Goal: Find specific page/section: Find specific page/section

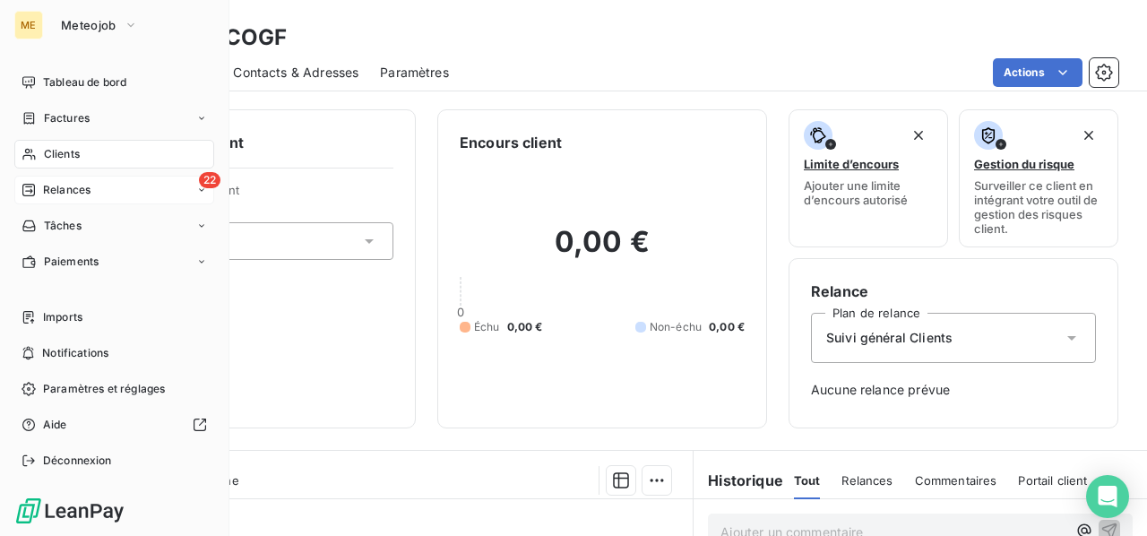
click at [82, 182] on span "Relances" at bounding box center [67, 190] width 48 height 16
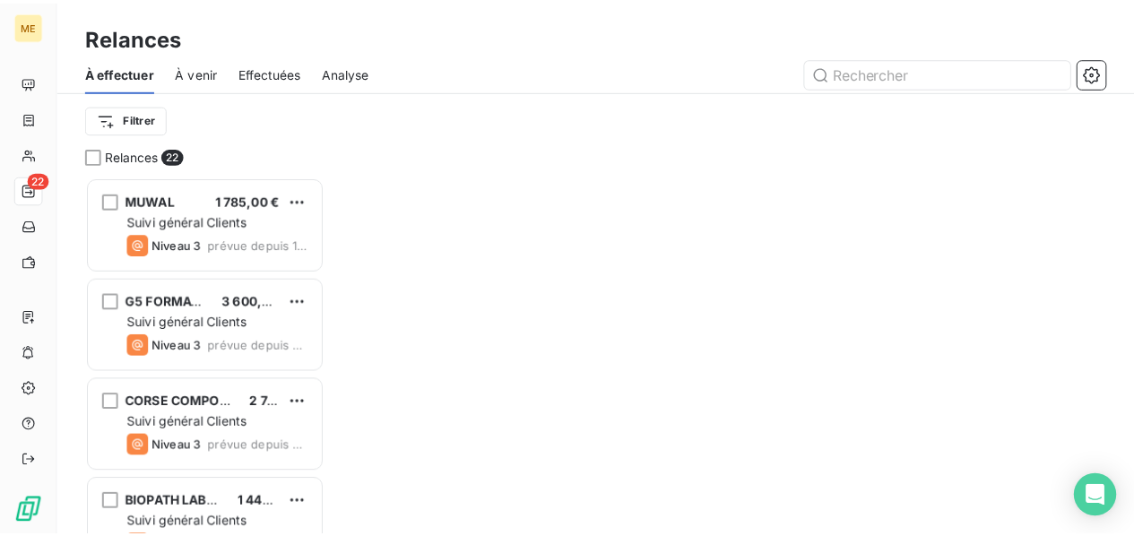
scroll to position [346, 228]
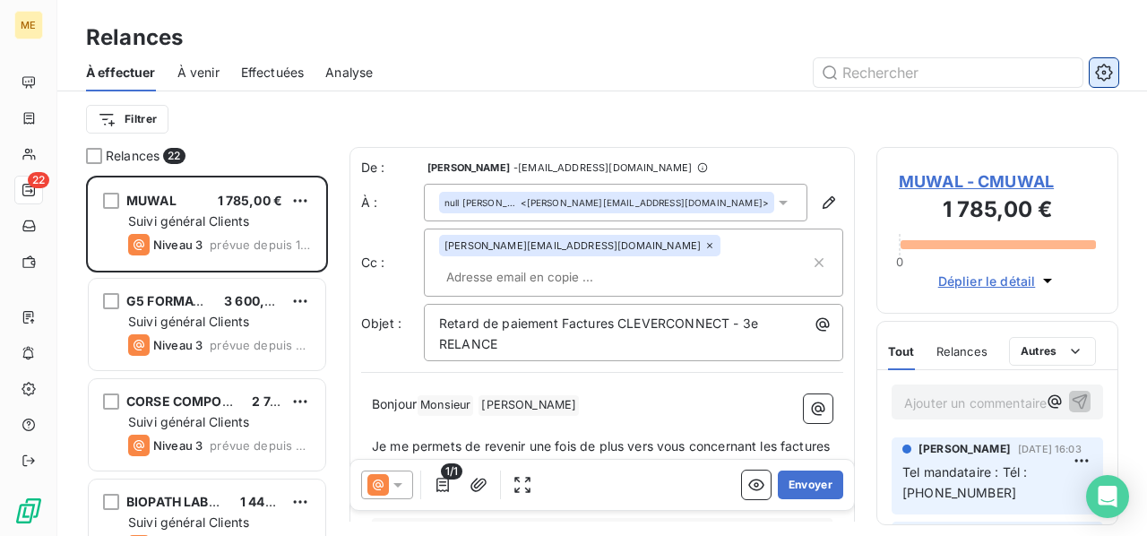
click at [1104, 74] on icon "button" at bounding box center [1105, 72] width 4 height 4
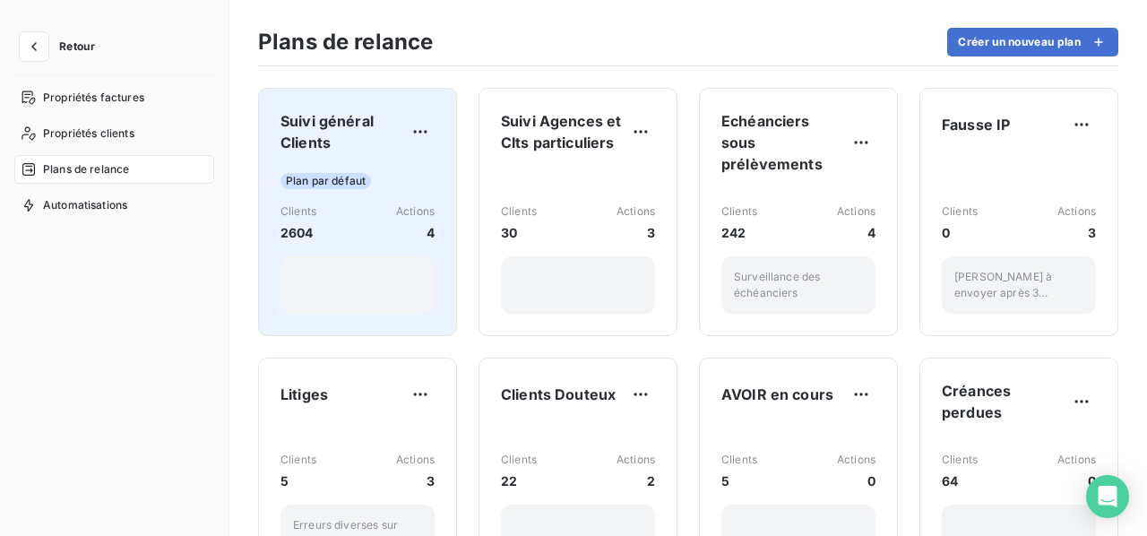
click at [384, 160] on div "Suivi général Clients Plan par défaut Clients 2604 Actions 4" at bounding box center [358, 212] width 154 height 204
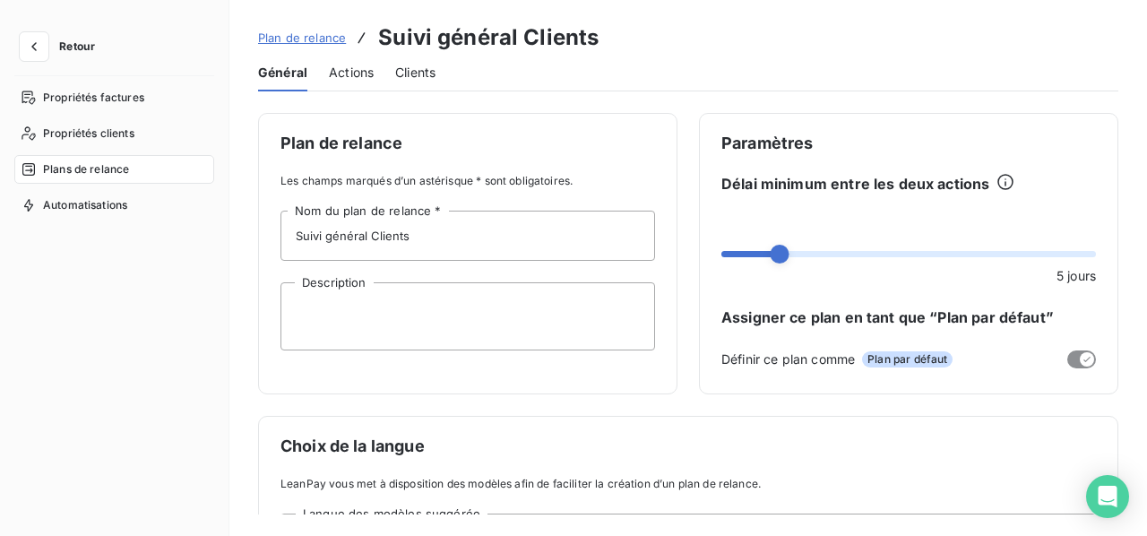
click at [353, 77] on span "Actions" at bounding box center [351, 73] width 45 height 18
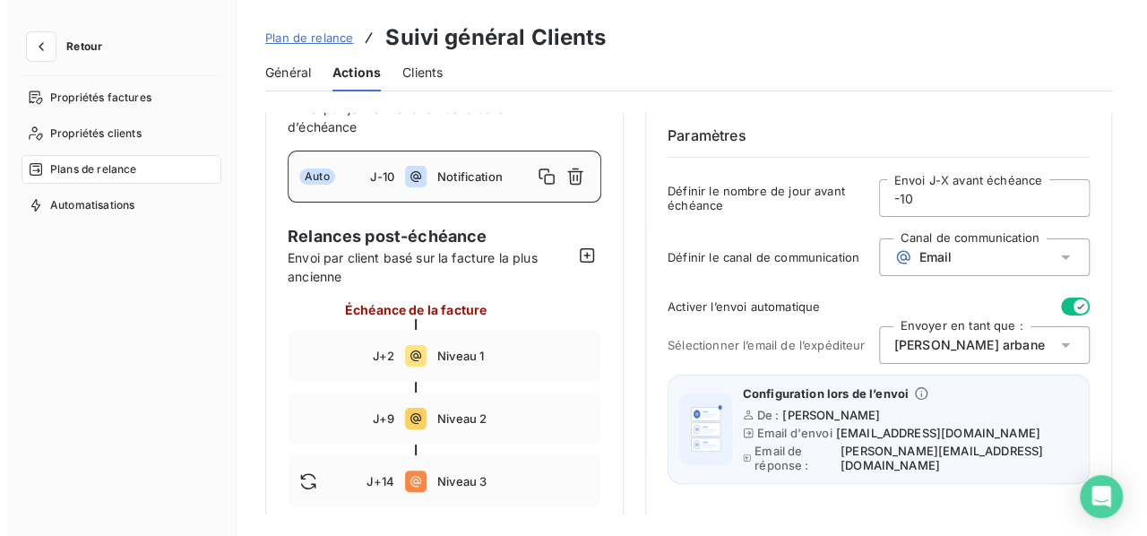
scroll to position [90, 0]
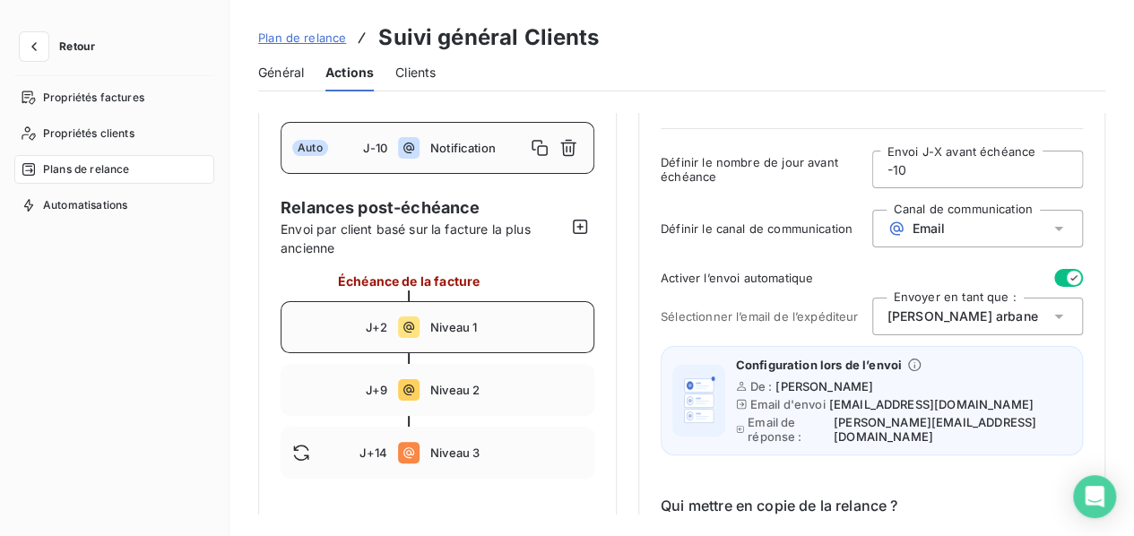
click at [498, 318] on div "J+2 Niveau 1" at bounding box center [438, 327] width 314 height 52
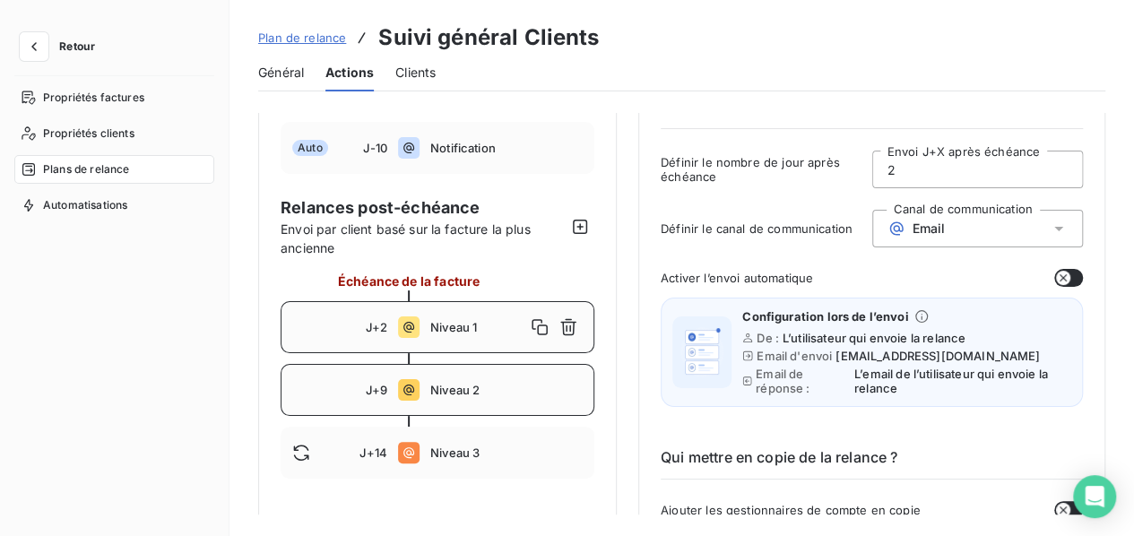
click at [541, 377] on div "J+9 Niveau 2" at bounding box center [438, 390] width 314 height 52
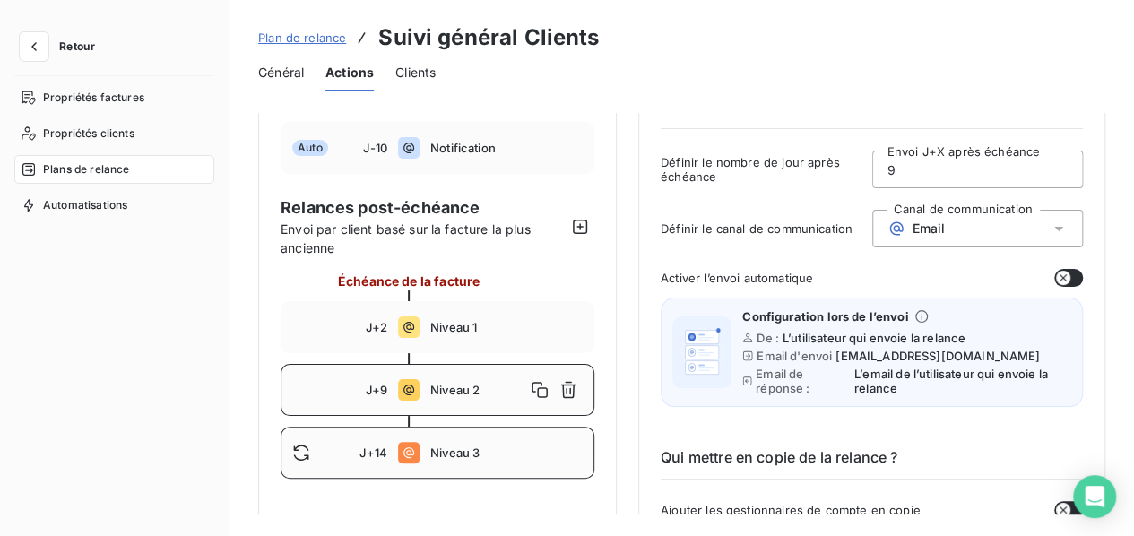
click at [533, 449] on span "Niveau 3" at bounding box center [506, 453] width 152 height 14
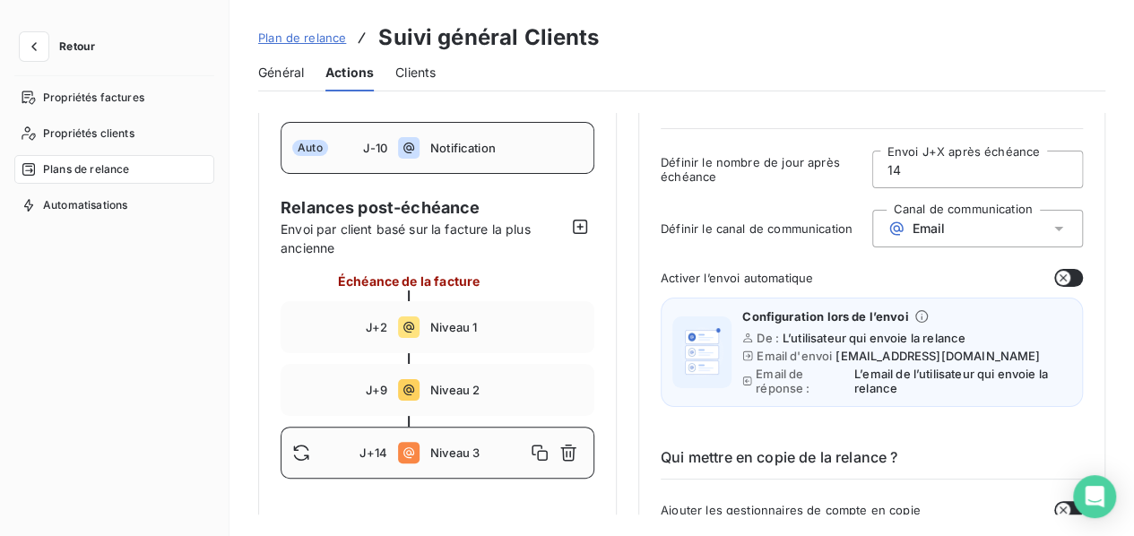
click at [539, 149] on span "Notification" at bounding box center [506, 148] width 152 height 14
type input "-10"
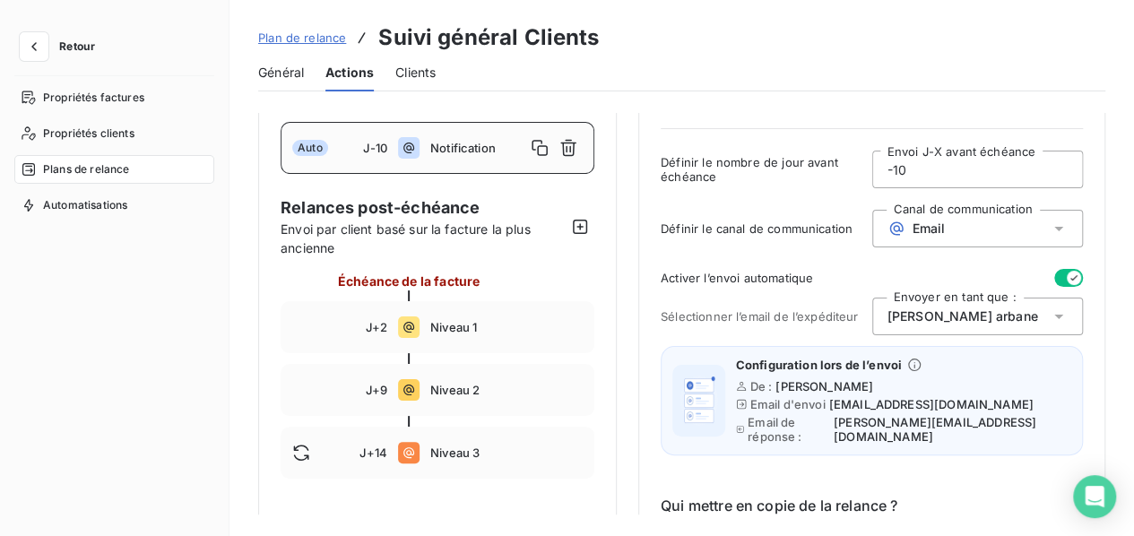
click at [301, 37] on span "Plan de relance" at bounding box center [302, 37] width 88 height 14
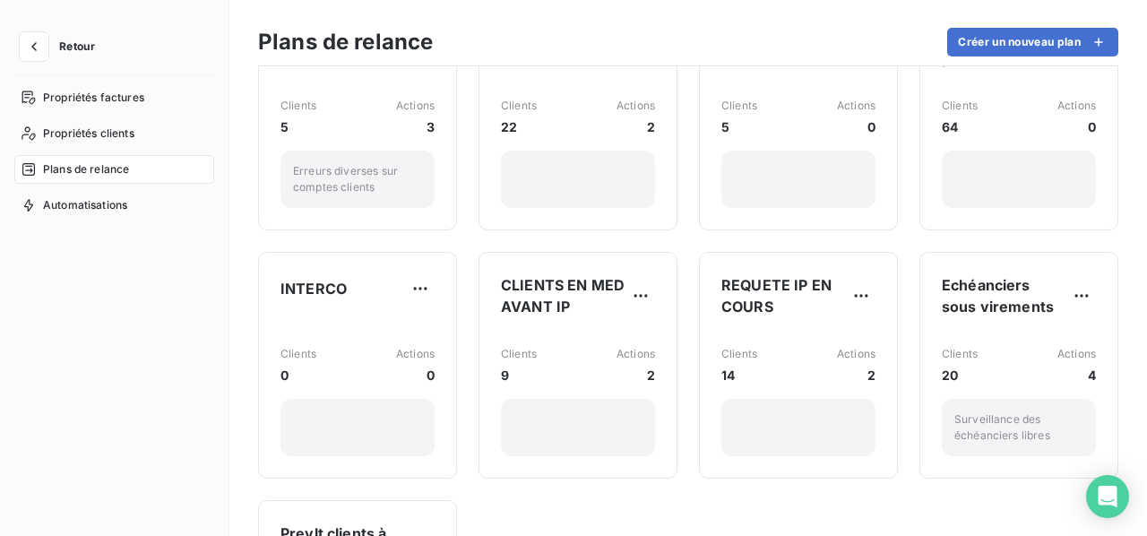
scroll to position [359, 0]
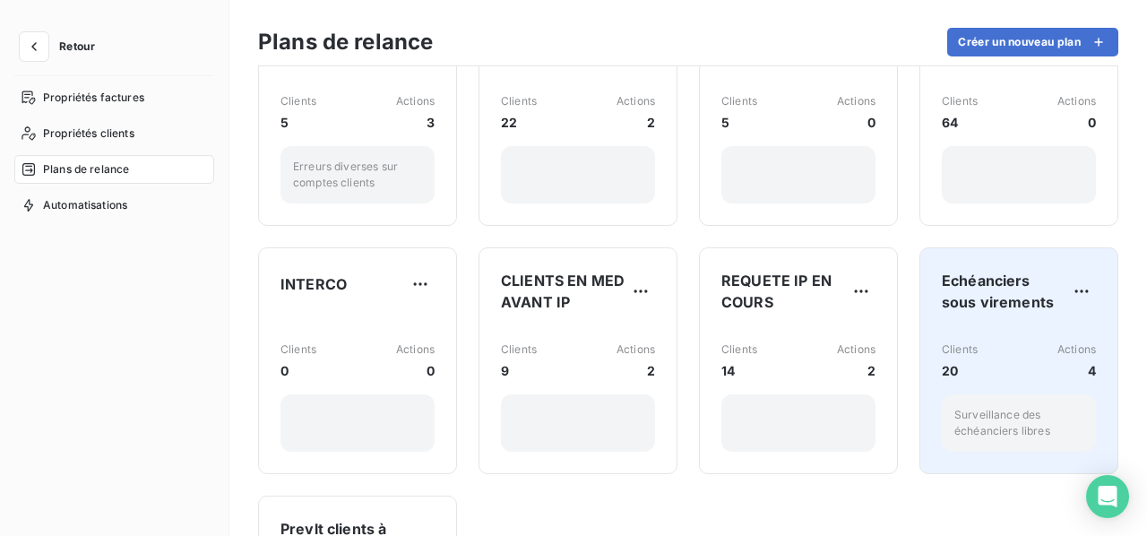
click at [1022, 331] on div "Clients 20 Actions 4 Surveillance des échéanciers libres" at bounding box center [1019, 389] width 154 height 125
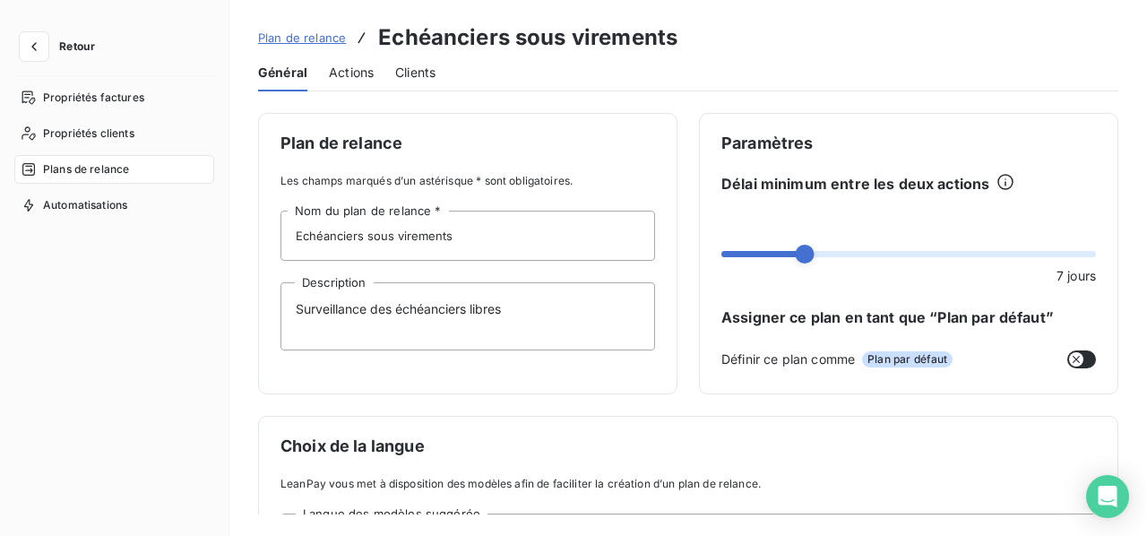
click at [356, 76] on span "Actions" at bounding box center [351, 73] width 45 height 18
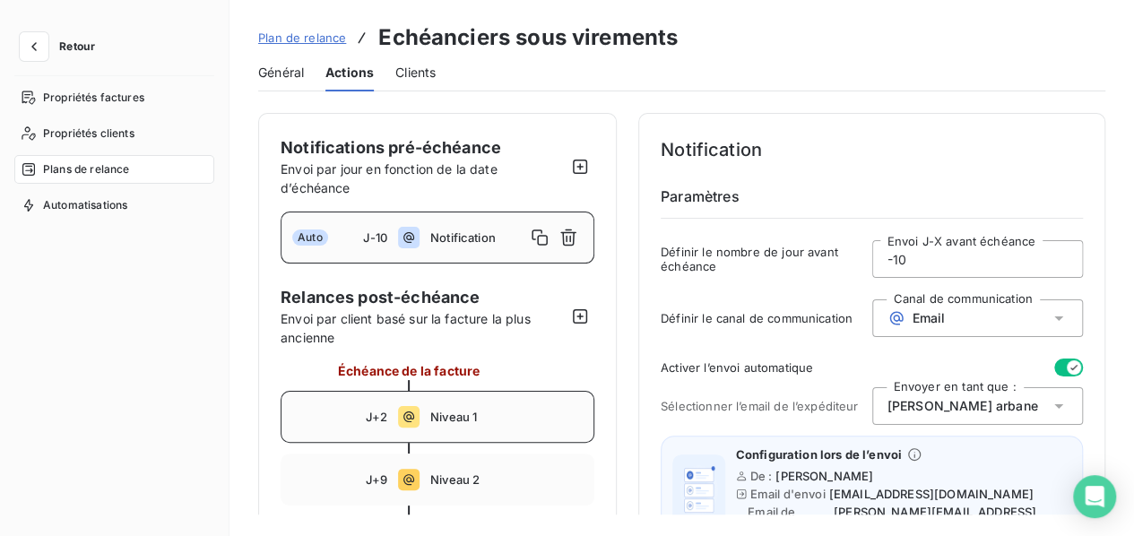
click at [525, 419] on span "Niveau 1" at bounding box center [506, 417] width 152 height 14
type input "2"
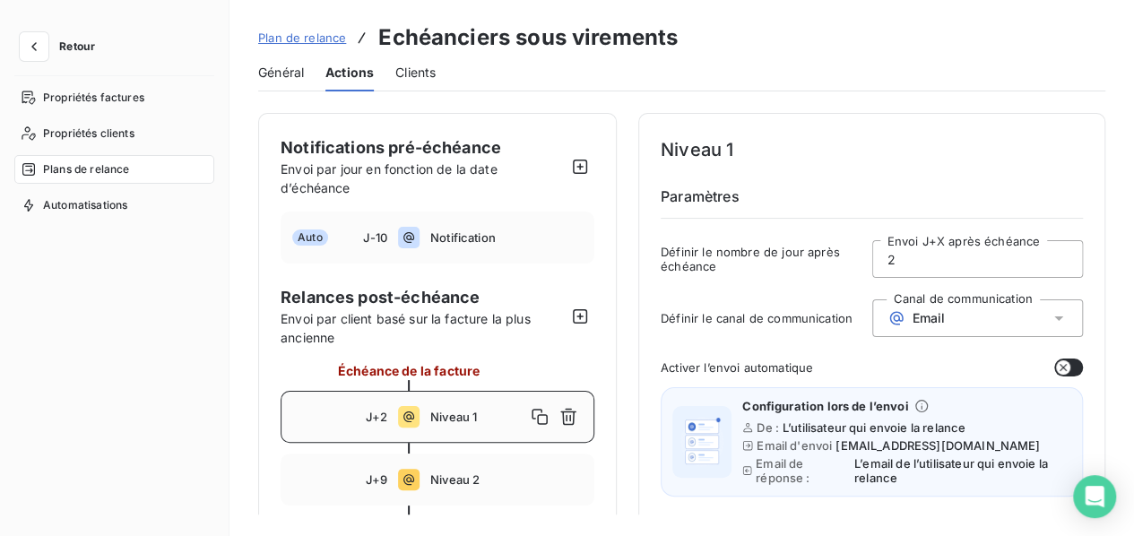
click at [74, 46] on span "Retour" at bounding box center [77, 46] width 36 height 11
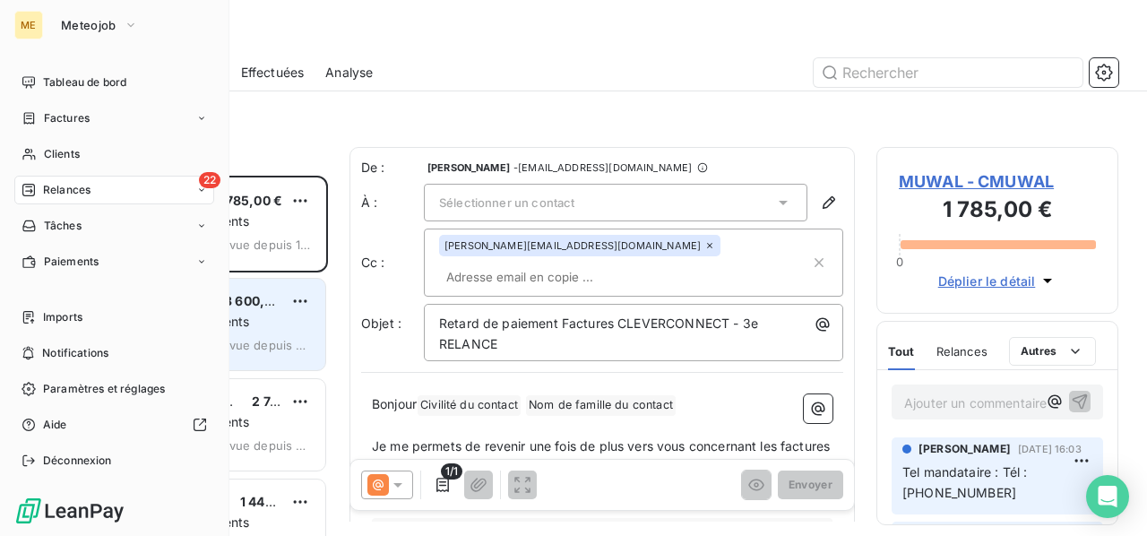
scroll to position [346, 228]
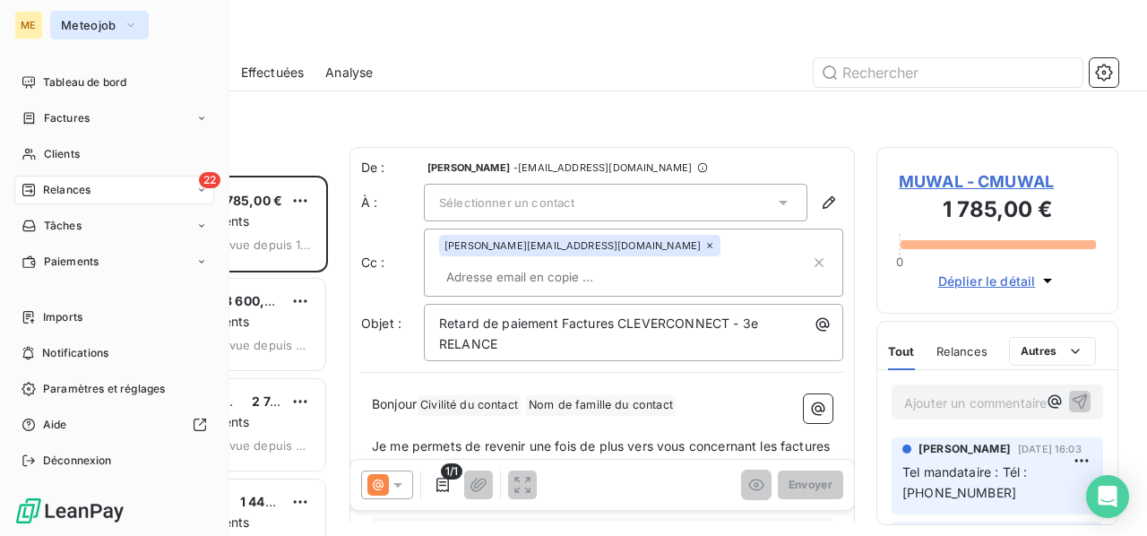
click at [82, 33] on button "Meteojob" at bounding box center [99, 25] width 99 height 29
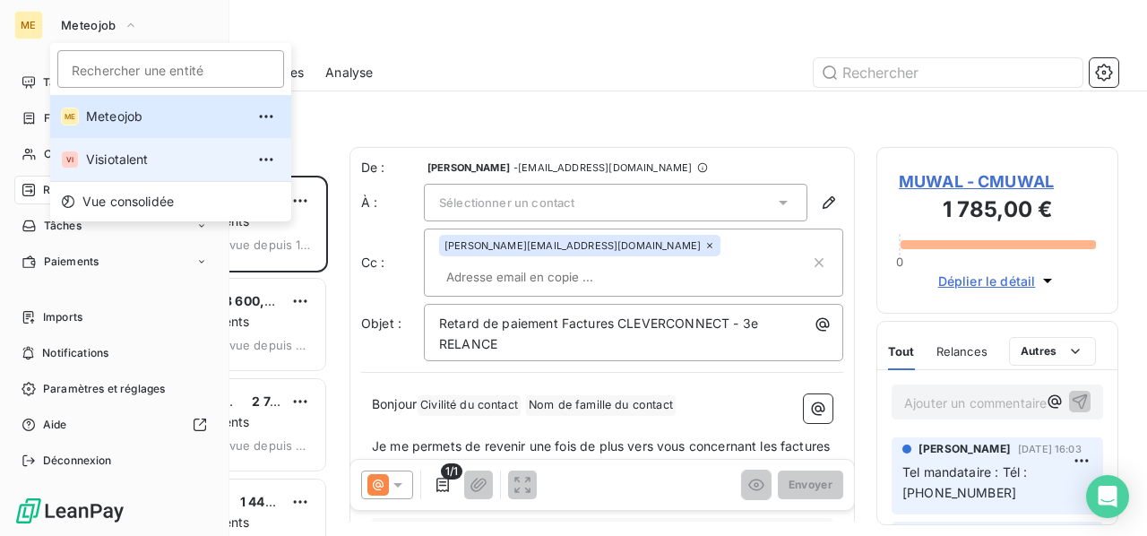
click at [99, 168] on span "Visiotalent" at bounding box center [165, 160] width 159 height 18
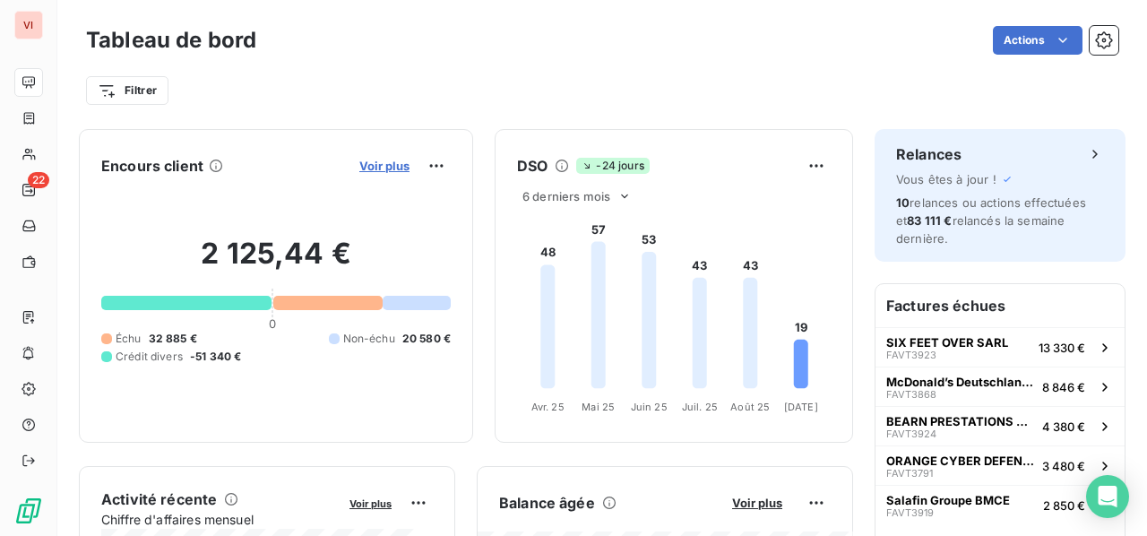
click at [389, 165] on span "Voir plus" at bounding box center [384, 166] width 50 height 14
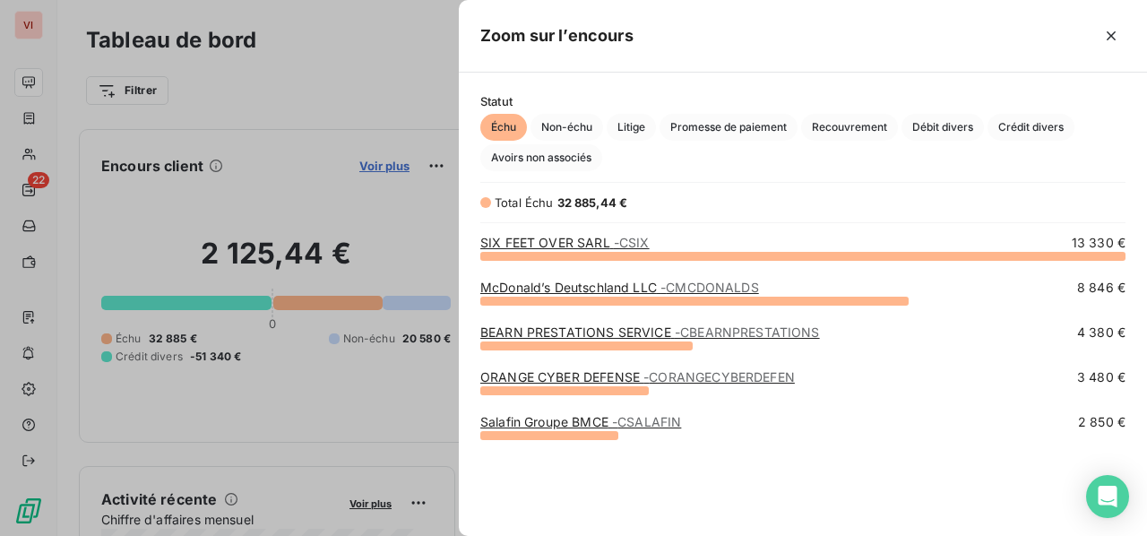
scroll to position [267, 674]
click at [1026, 128] on span "Crédit divers" at bounding box center [1031, 127] width 87 height 27
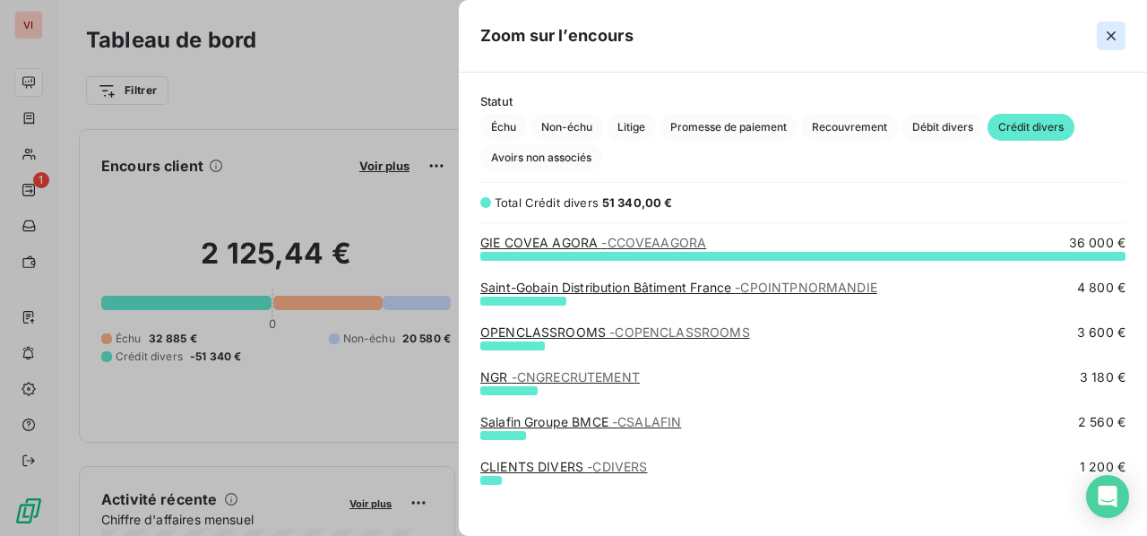
click at [1109, 35] on icon "button" at bounding box center [1112, 36] width 18 height 18
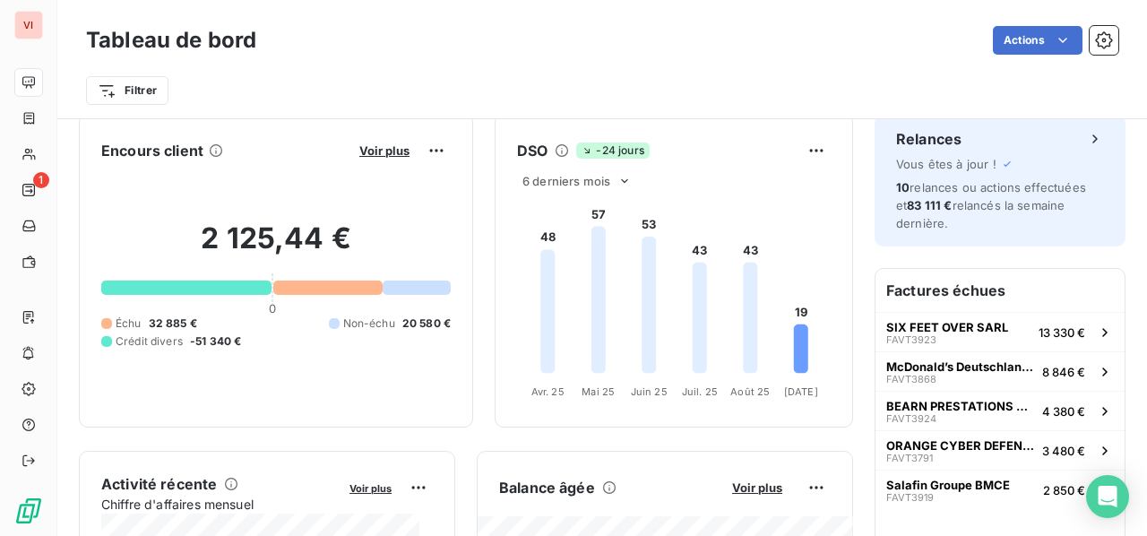
scroll to position [0, 0]
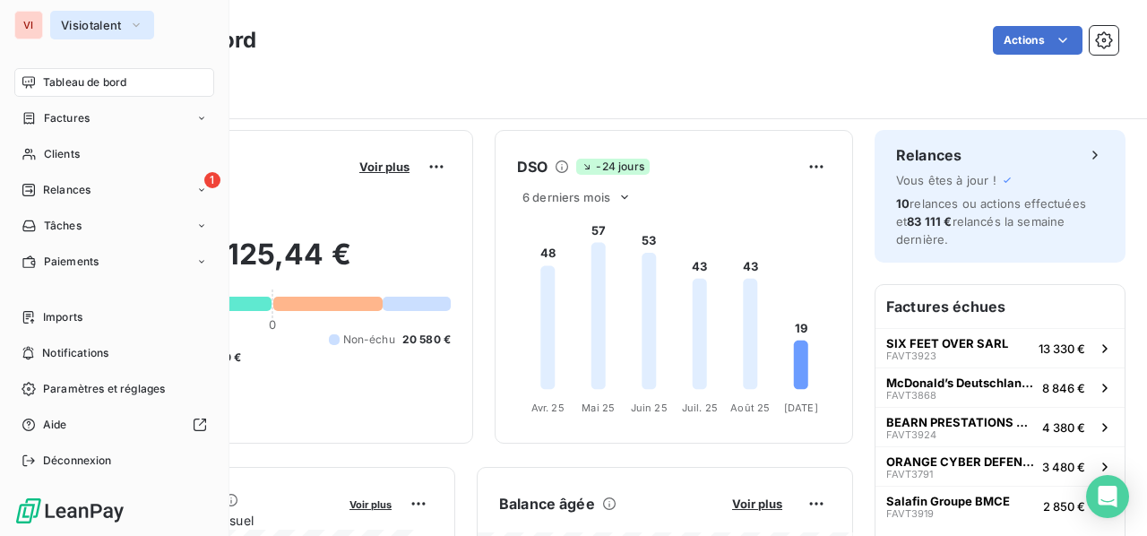
click at [122, 22] on span "Visiotalent" at bounding box center [91, 25] width 61 height 14
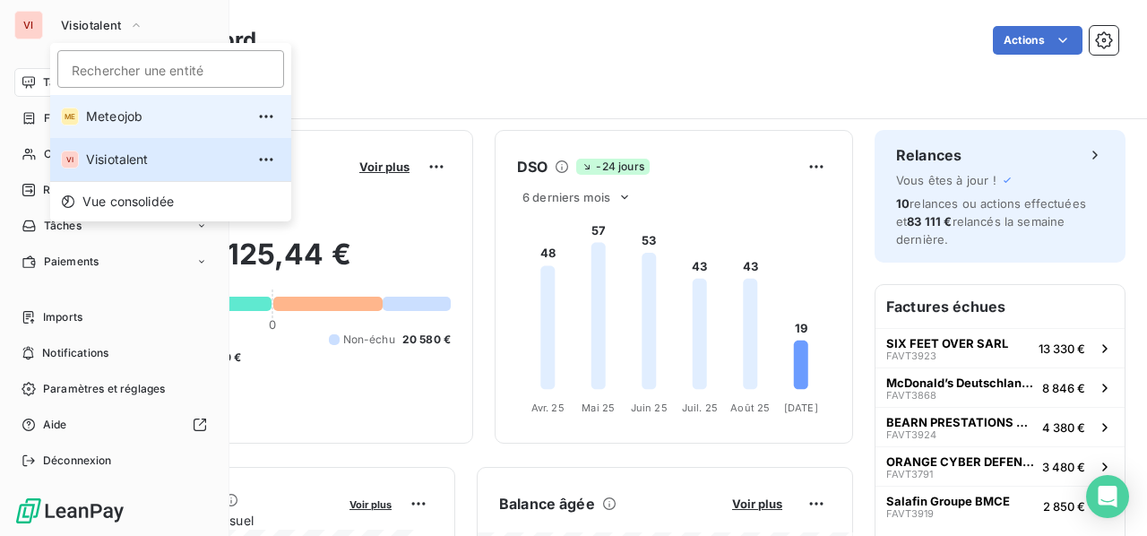
click at [126, 117] on span "Meteojob" at bounding box center [165, 117] width 159 height 18
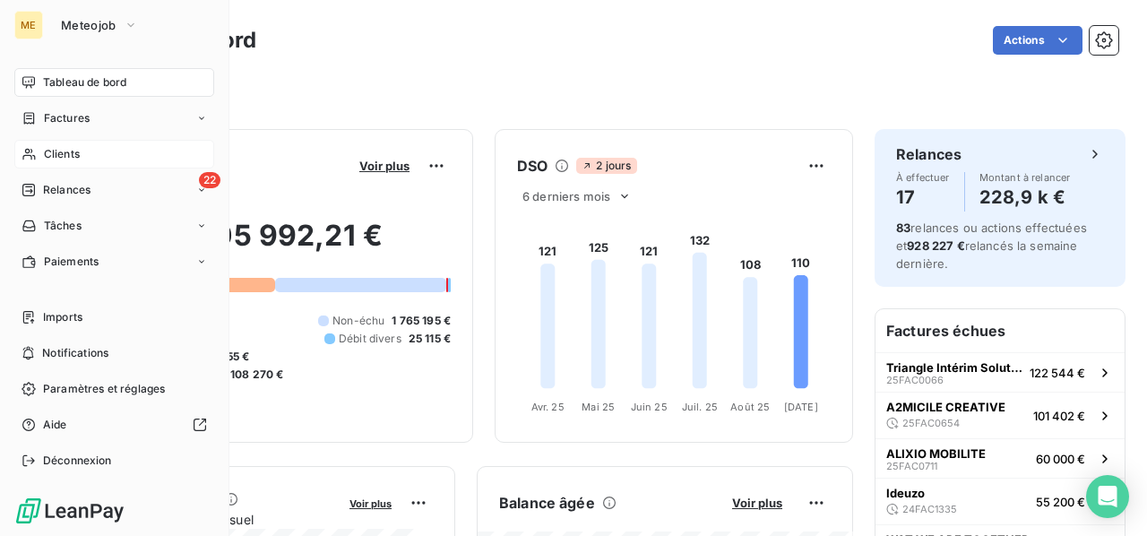
click at [66, 160] on span "Clients" at bounding box center [62, 154] width 36 height 16
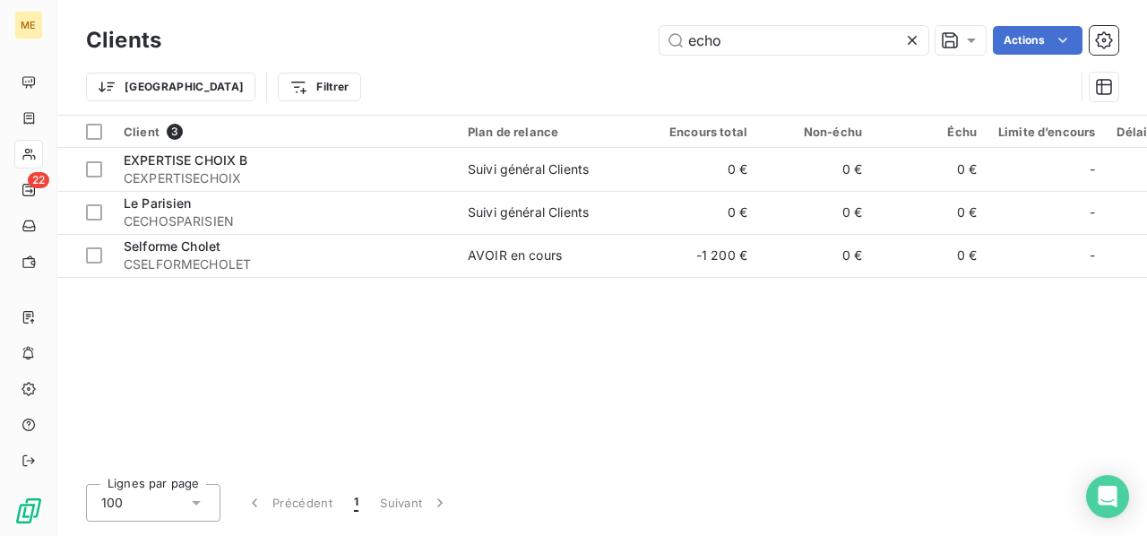
type input "echo"
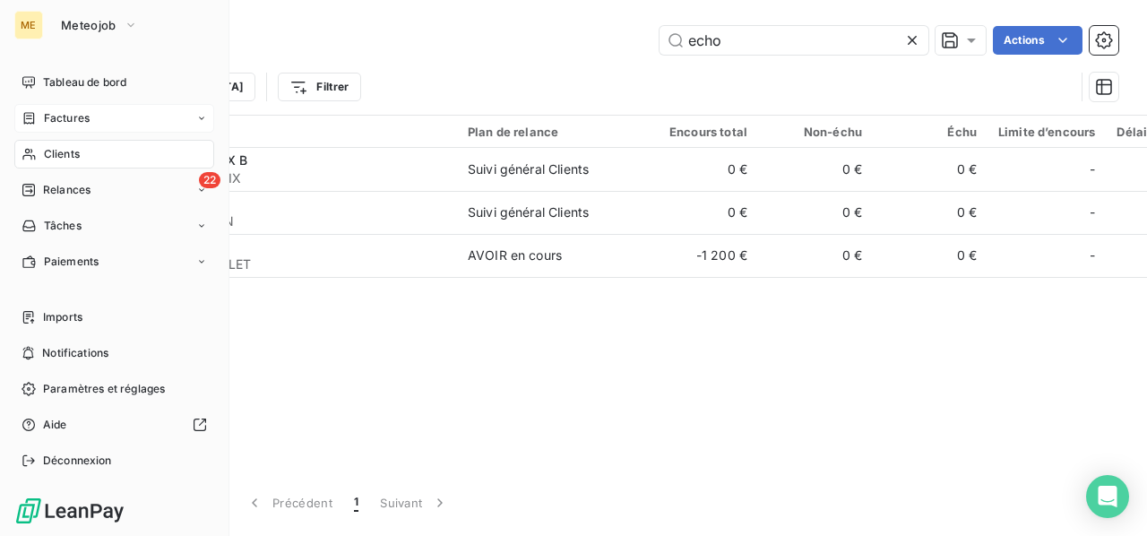
click at [73, 123] on span "Factures" at bounding box center [67, 118] width 46 height 16
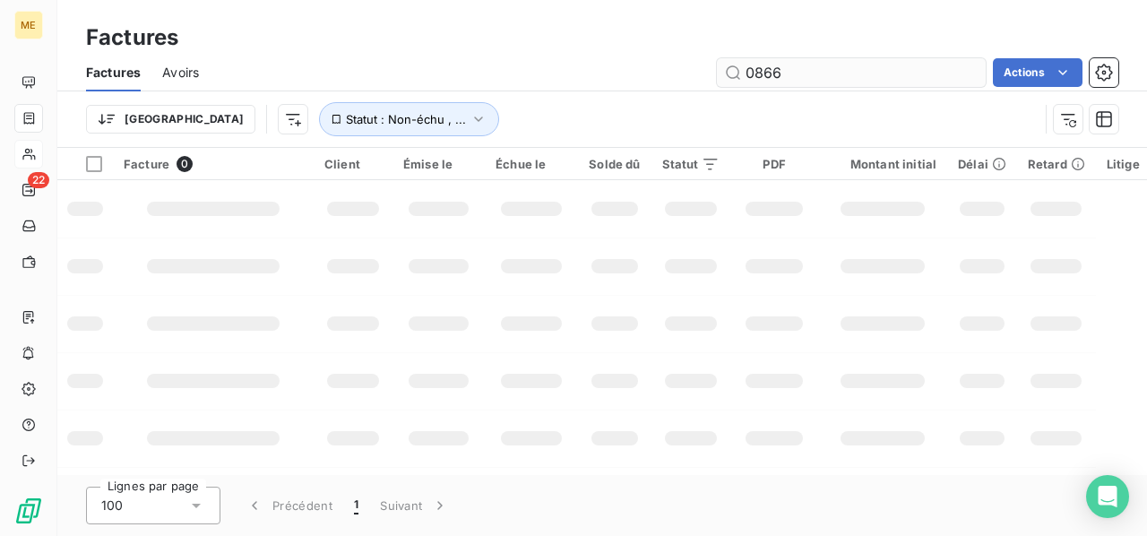
click at [841, 71] on input "0866" at bounding box center [851, 72] width 269 height 29
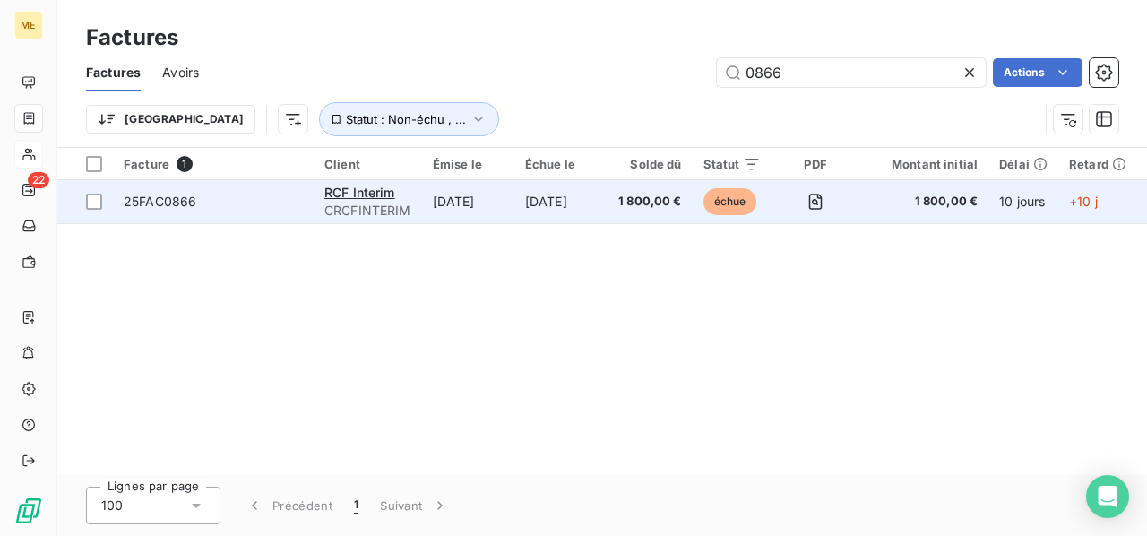
type input "0866"
click at [365, 202] on span "CRCFINTERIM" at bounding box center [368, 211] width 87 height 18
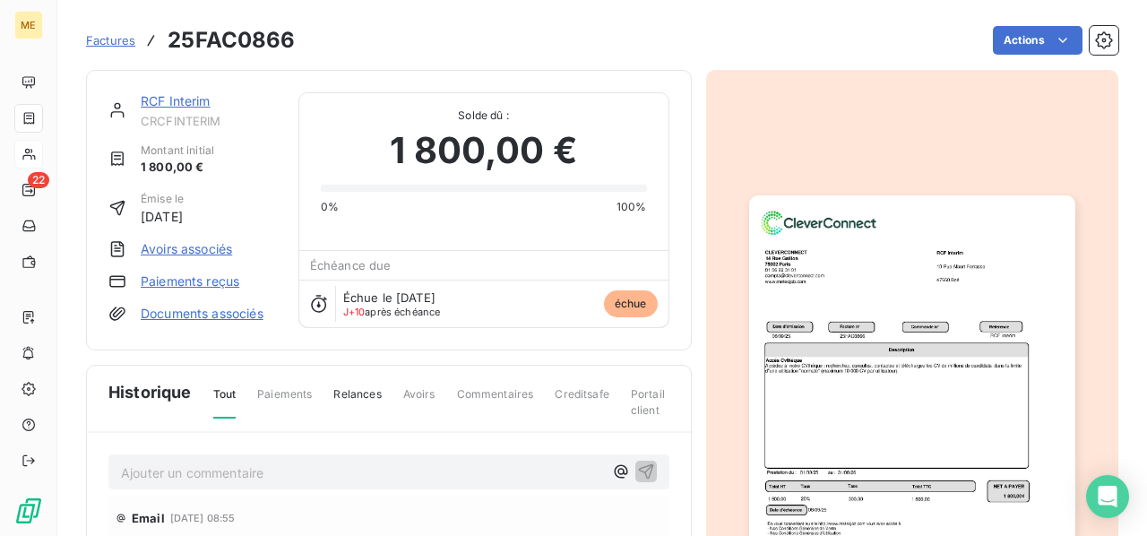
click at [174, 103] on link "RCF Interim" at bounding box center [176, 100] width 70 height 15
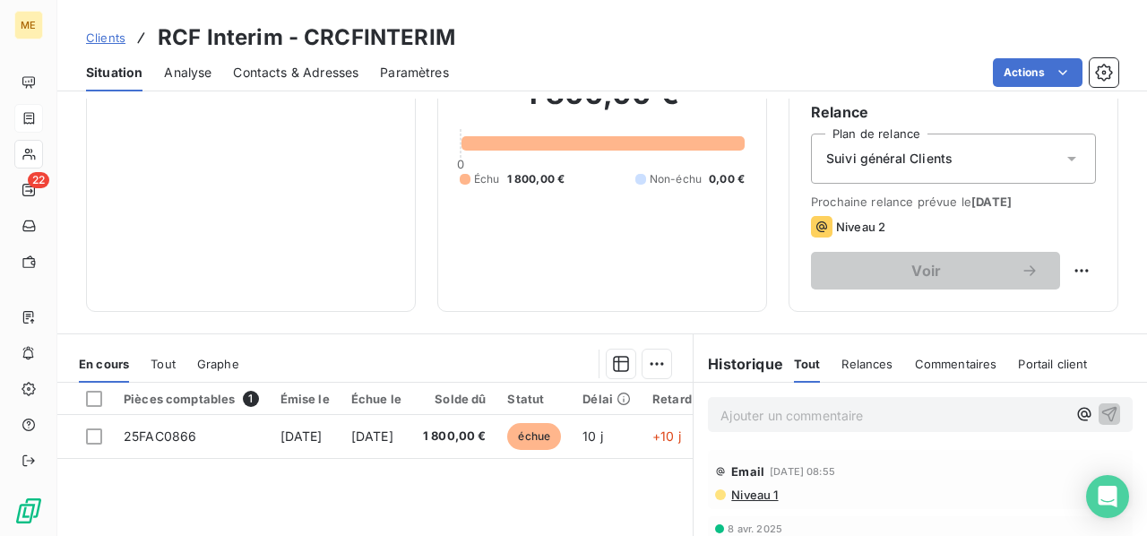
scroll to position [269, 0]
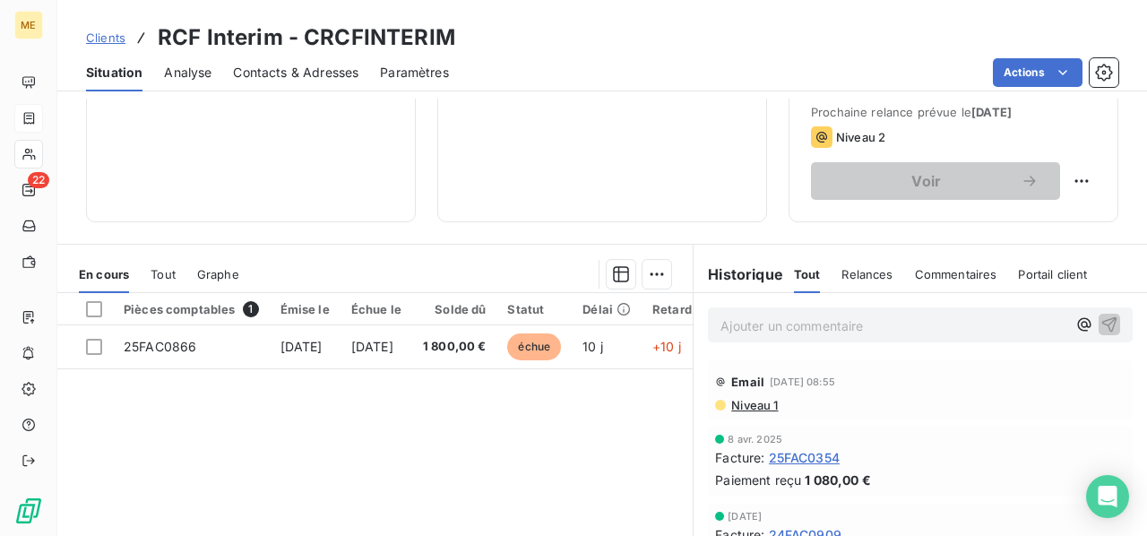
click at [748, 330] on p "Ajouter un commentaire ﻿" at bounding box center [894, 326] width 346 height 22
click at [1101, 316] on icon "button" at bounding box center [1110, 324] width 18 height 18
